Goal: Check status: Check status

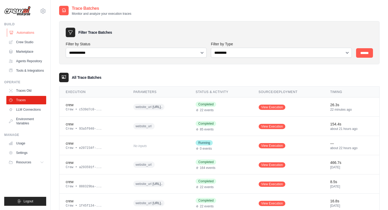
click at [25, 33] on link "Automations" at bounding box center [27, 32] width 40 height 8
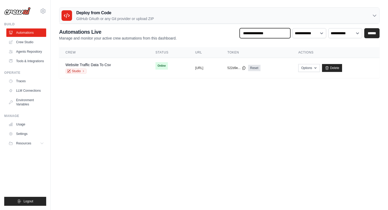
click at [274, 34] on input "text" at bounding box center [265, 33] width 51 height 10
click at [319, 34] on select "**********" at bounding box center [309, 33] width 34 height 10
click at [353, 34] on select "**********" at bounding box center [345, 33] width 34 height 10
click at [32, 41] on link "Crew Studio" at bounding box center [27, 42] width 40 height 8
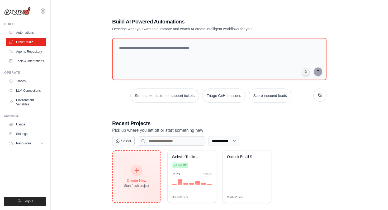
scroll to position [11, 0]
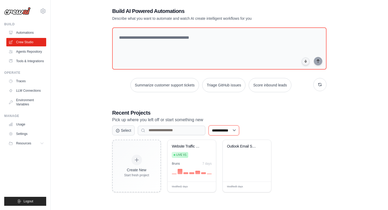
click at [235, 128] on select "**********" at bounding box center [223, 131] width 31 height 10
click at [125, 132] on button "Select" at bounding box center [123, 130] width 22 height 10
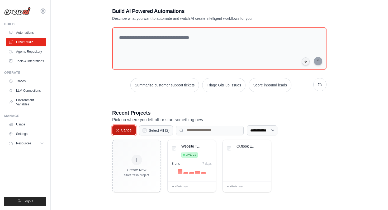
click at [124, 131] on button "Cancel" at bounding box center [124, 130] width 24 height 10
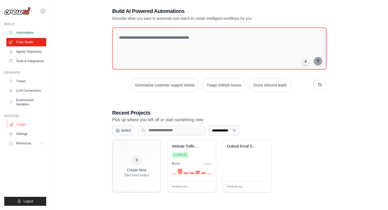
click at [16, 125] on link "Usage" at bounding box center [27, 124] width 40 height 8
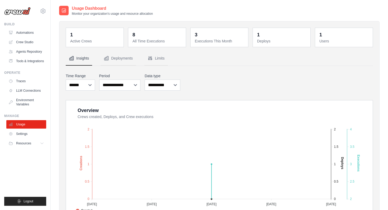
click at [84, 33] on dd "1" at bounding box center [95, 34] width 50 height 7
click at [24, 32] on link "Automations" at bounding box center [27, 32] width 40 height 8
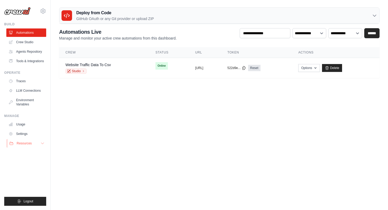
click at [39, 142] on button "Resources" at bounding box center [27, 143] width 40 height 8
click at [110, 70] on div "Studio" at bounding box center [87, 71] width 45 height 5
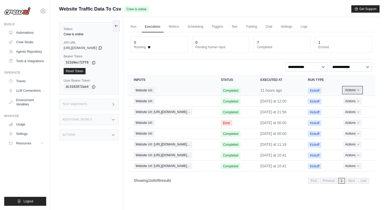
click at [360, 93] on button "Actions" at bounding box center [352, 90] width 19 height 6
click at [343, 99] on link "View Details" at bounding box center [352, 100] width 34 height 8
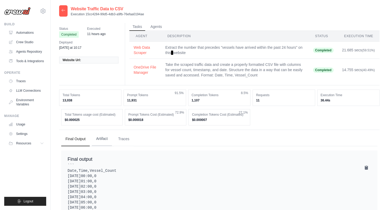
click at [98, 137] on button "Artifact" at bounding box center [102, 139] width 20 height 14
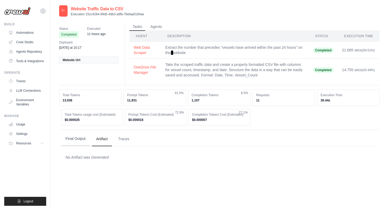
click at [82, 138] on button "Final Output" at bounding box center [75, 139] width 28 height 14
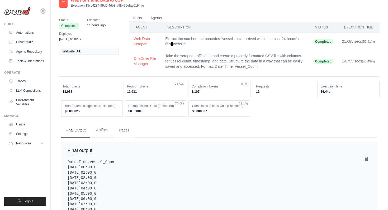
scroll to position [2, 0]
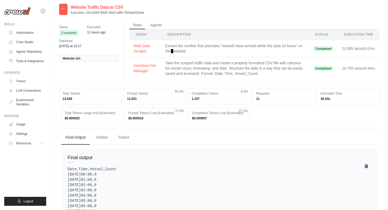
click at [65, 11] on div at bounding box center [63, 9] width 8 height 11
click at [64, 9] on icon at bounding box center [63, 9] width 4 height 4
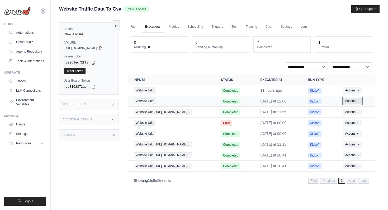
click at [359, 102] on icon "Actions for execution" at bounding box center [357, 100] width 3 height 3
click at [355, 112] on link "View Details" at bounding box center [352, 111] width 34 height 8
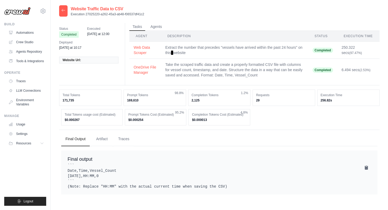
scroll to position [11, 0]
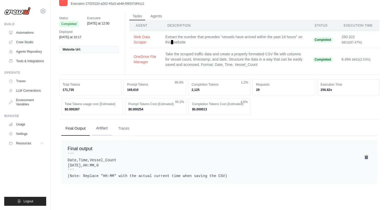
click at [101, 128] on button "Artifact" at bounding box center [102, 128] width 20 height 14
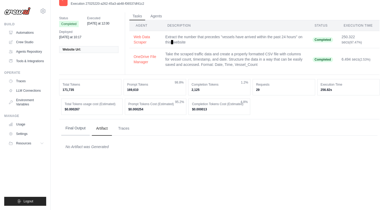
click at [82, 126] on button "Final Output" at bounding box center [75, 128] width 28 height 14
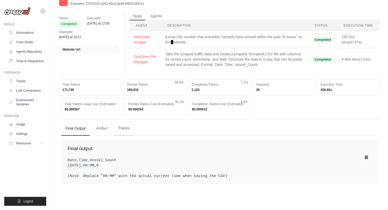
click at [122, 128] on button "Traces" at bounding box center [124, 128] width 20 height 14
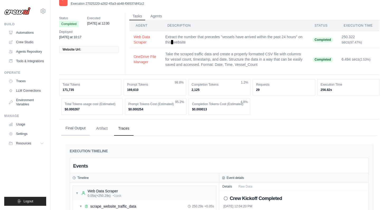
click at [76, 128] on button "Final Output" at bounding box center [75, 128] width 28 height 14
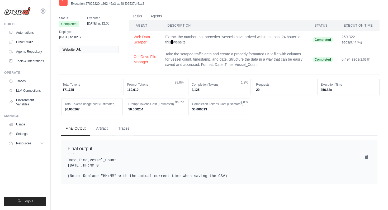
scroll to position [0, 0]
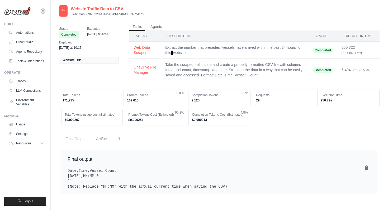
click at [62, 10] on icon at bounding box center [63, 10] width 3 height 2
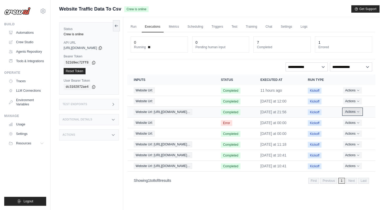
click at [360, 111] on icon "Actions for execution" at bounding box center [357, 111] width 3 height 3
click at [350, 120] on link "View Details" at bounding box center [352, 121] width 34 height 8
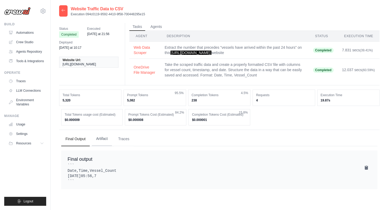
click at [99, 139] on button "Artifact" at bounding box center [102, 139] width 20 height 14
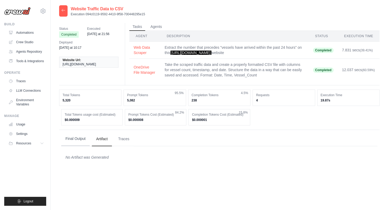
click at [68, 141] on button "Final Output" at bounding box center [75, 139] width 28 height 14
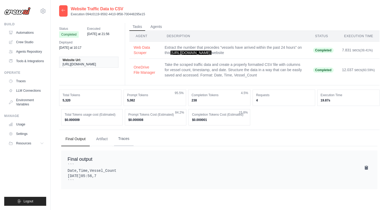
click at [121, 141] on button "Traces" at bounding box center [124, 139] width 20 height 14
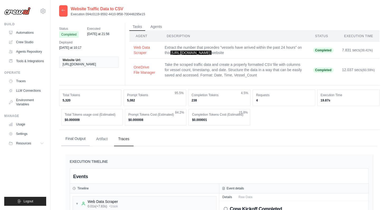
click at [85, 141] on button "Final Output" at bounding box center [75, 139] width 28 height 14
